Goal: Information Seeking & Learning: Learn about a topic

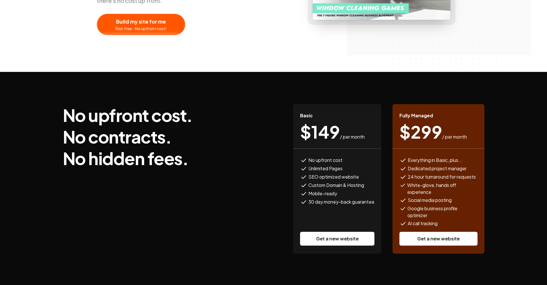
scroll to position [144, 0]
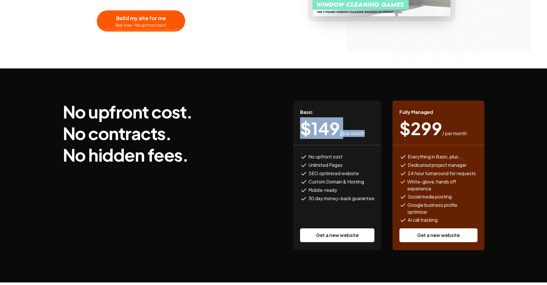
drag, startPoint x: 305, startPoint y: 128, endPoint x: 366, endPoint y: 131, distance: 61.8
click at [366, 131] on div "$ 149 / per month" at bounding box center [337, 128] width 74 height 17
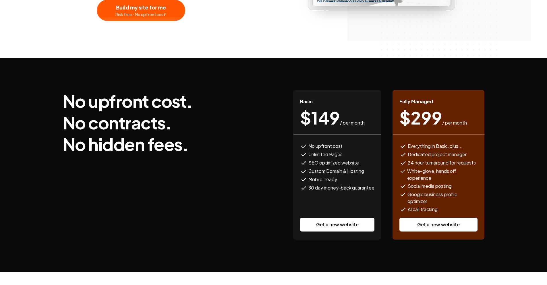
scroll to position [172, 0]
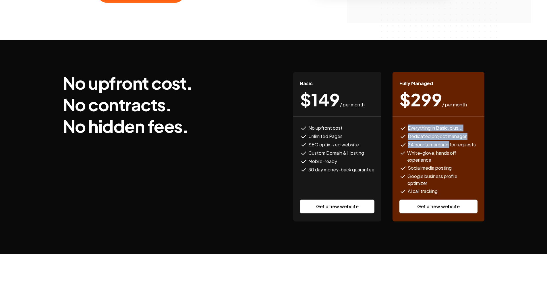
drag, startPoint x: 404, startPoint y: 125, endPoint x: 450, endPoint y: 142, distance: 48.5
click at [450, 142] on ul "Everything in Basic, plus... Dedicated project manager 24 hour turnaround for r…" at bounding box center [439, 159] width 78 height 70
click at [450, 142] on span "24 hour turnaround for requests" at bounding box center [442, 144] width 68 height 7
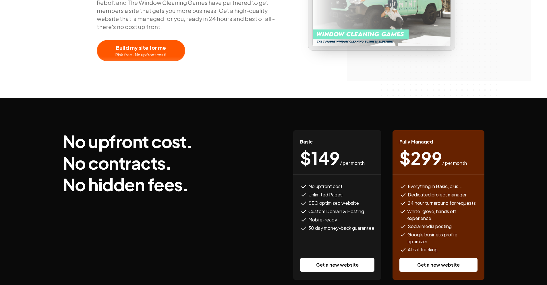
scroll to position [115, 0]
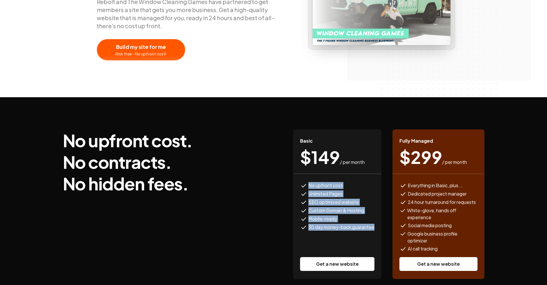
drag, startPoint x: 307, startPoint y: 187, endPoint x: 378, endPoint y: 228, distance: 81.8
click at [378, 228] on div "No upfront cost Unlimited Pages SEO optimized website Custom Domain & Hosting M…" at bounding box center [337, 226] width 88 height 105
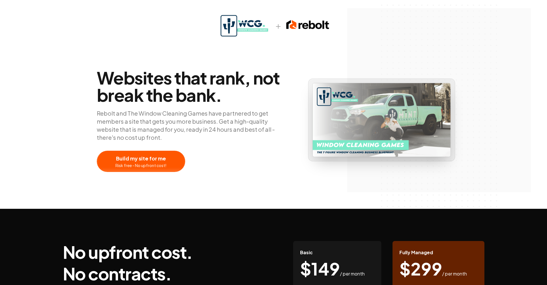
scroll to position [0, 0]
